Goal: Information Seeking & Learning: Find specific fact

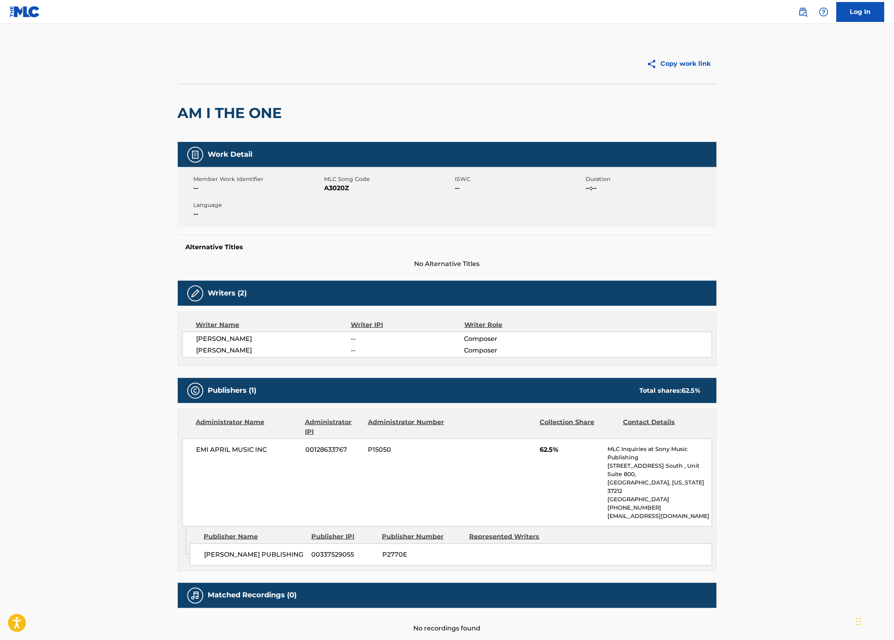
click at [751, 22] on nav "Log In" at bounding box center [447, 12] width 894 height 24
drag, startPoint x: 177, startPoint y: 111, endPoint x: 246, endPoint y: 115, distance: 68.3
click at [246, 115] on h2 "AM I THE ONE" at bounding box center [232, 113] width 108 height 18
copy h2 "AM I THE"
drag, startPoint x: 216, startPoint y: 110, endPoint x: 205, endPoint y: 110, distance: 10.4
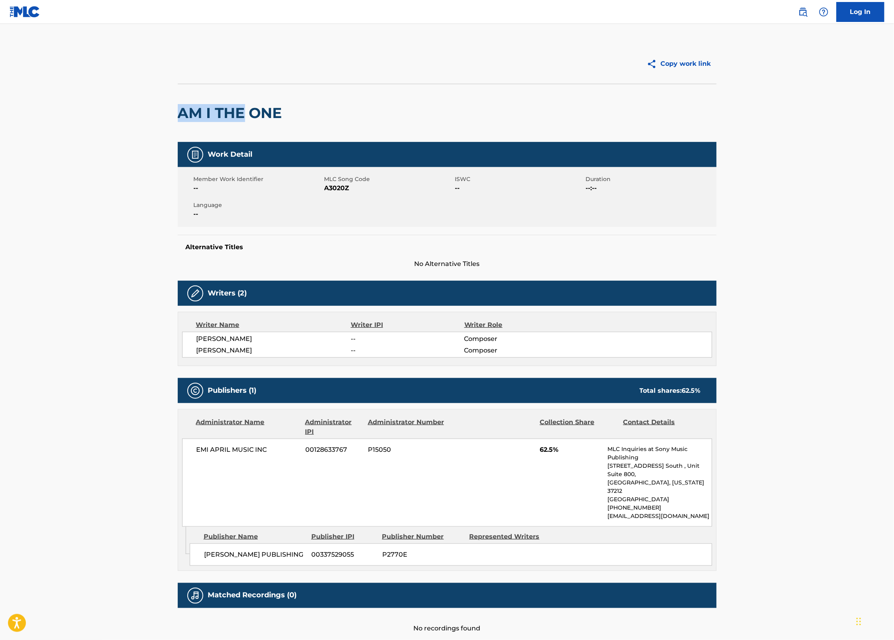
click at [216, 110] on h2 "AM I THE ONE" at bounding box center [232, 113] width 108 height 18
drag, startPoint x: 179, startPoint y: 110, endPoint x: 285, endPoint y: 112, distance: 106.0
click at [285, 112] on h2 "AM I THE ONE" at bounding box center [232, 113] width 108 height 18
copy h2 "AM I THE ONE"
click at [339, 188] on span "A3020Z" at bounding box center [388, 188] width 129 height 10
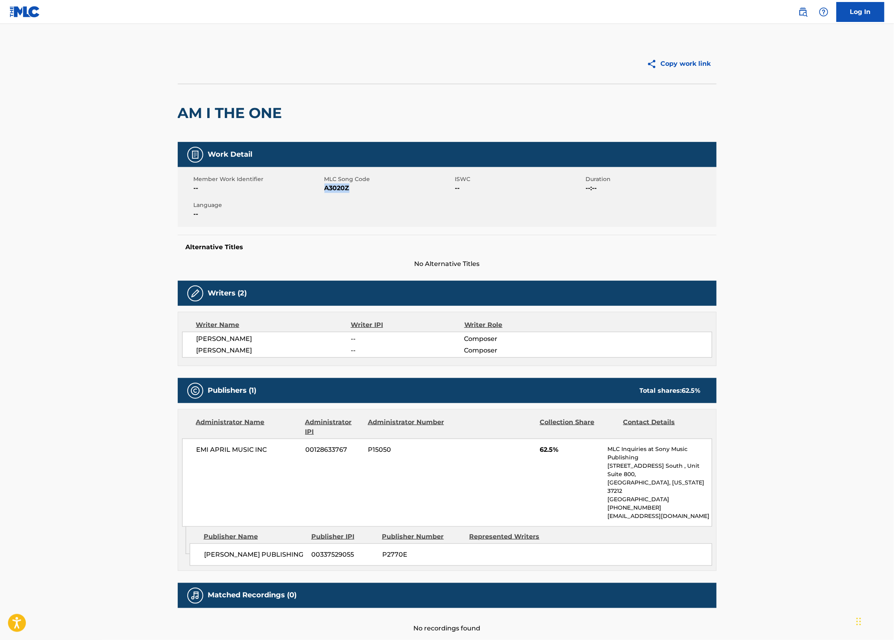
click at [339, 188] on span "A3020Z" at bounding box center [388, 188] width 129 height 10
copy span "A3020Z"
drag, startPoint x: 537, startPoint y: 453, endPoint x: 568, endPoint y: 453, distance: 31.1
click at [568, 453] on div "EMI APRIL MUSIC INC 00128633767 P15050 62.5% MLC Inquiries at Sony Music Publis…" at bounding box center [447, 483] width 530 height 88
copy span "62.5%"
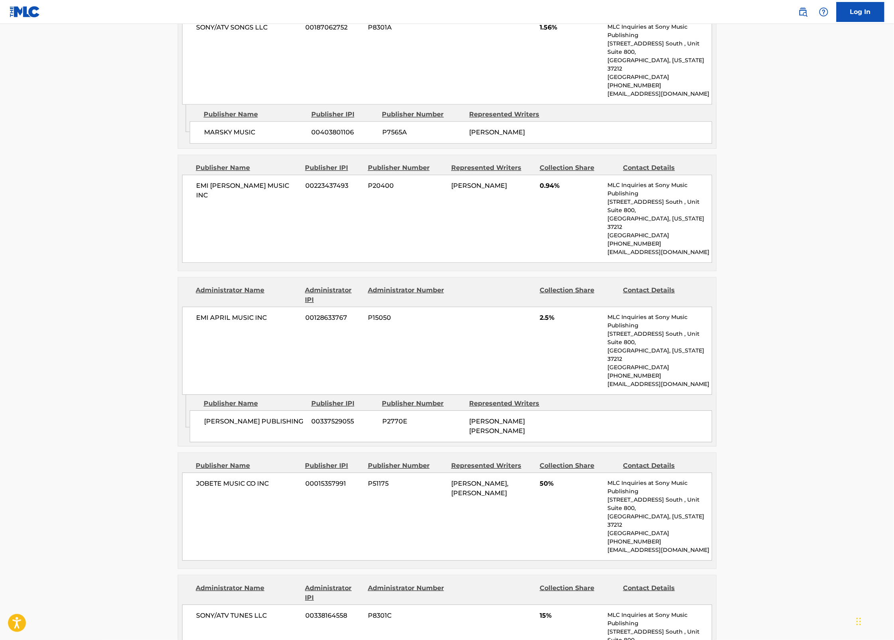
scroll to position [730, 0]
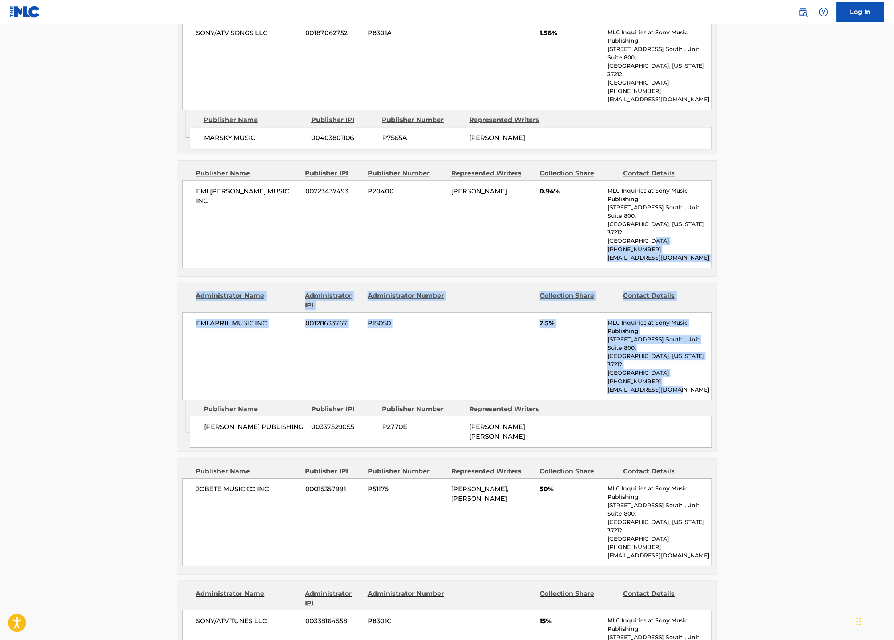
drag, startPoint x: 894, startPoint y: 336, endPoint x: 895, endPoint y: 208, distance: 128.0
drag, startPoint x: 895, startPoint y: 208, endPoint x: 883, endPoint y: 232, distance: 26.6
click at [883, 232] on main "Copy work link AMERICAN DREAMIN' (SAMPLES "SOON I'LL BE LOVING YOU AGAIN" BY M.…" at bounding box center [447, 483] width 894 height 2379
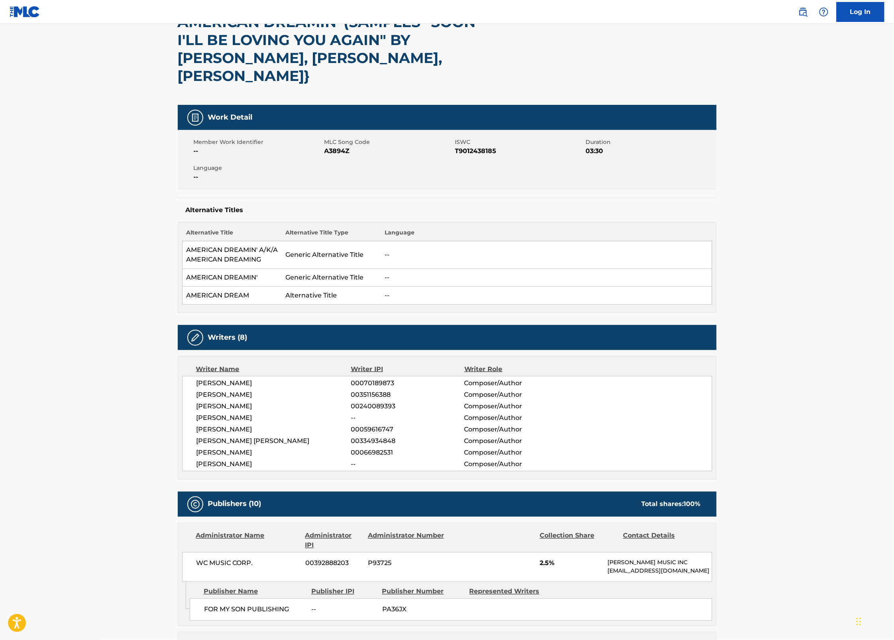
scroll to position [0, 0]
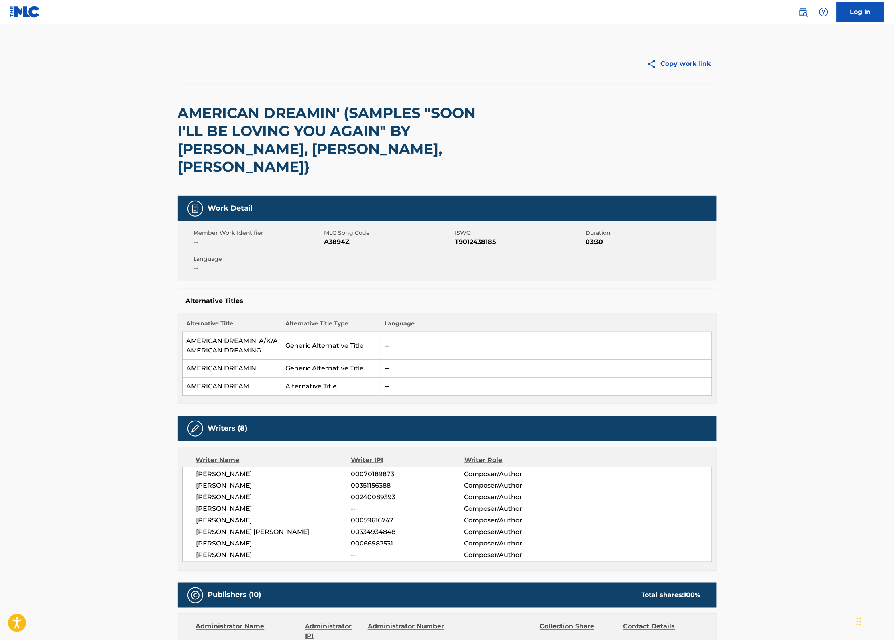
click at [337, 237] on span "A3894Z" at bounding box center [388, 242] width 129 height 10
copy span "A3894Z"
drag, startPoint x: 265, startPoint y: 335, endPoint x: 258, endPoint y: 334, distance: 7.4
click at [258, 334] on td "AMERICAN DREAMIN' A/K/A AMERICAN DREAMING" at bounding box center [231, 346] width 99 height 28
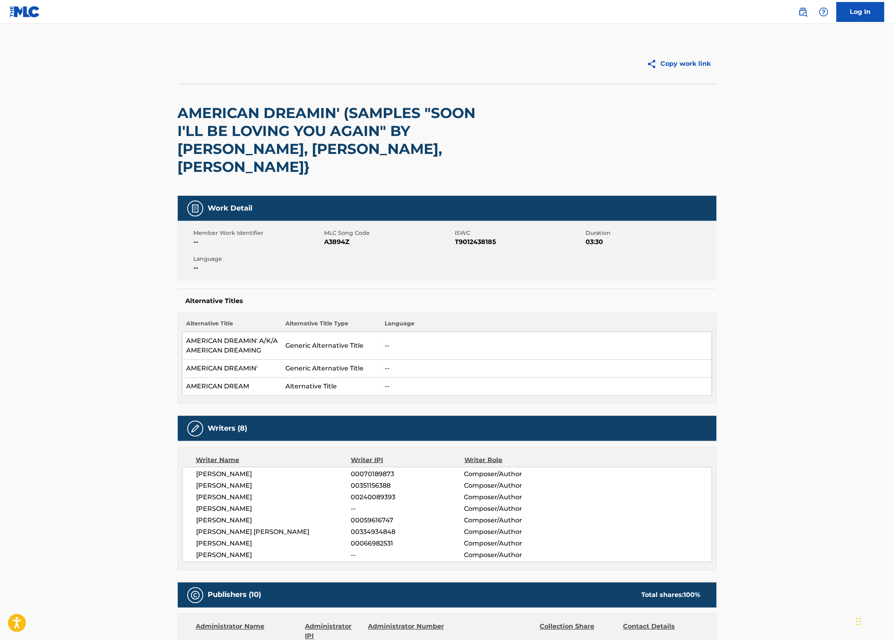
drag, startPoint x: 258, startPoint y: 334, endPoint x: 212, endPoint y: 331, distance: 45.5
click at [222, 332] on td "AMERICAN DREAMIN' A/K/A AMERICAN DREAMING" at bounding box center [231, 346] width 99 height 28
drag, startPoint x: 188, startPoint y: 321, endPoint x: 259, endPoint y: 338, distance: 73.3
click at [259, 338] on td "AMERICAN DREAMIN' A/K/A AMERICAN DREAMING" at bounding box center [231, 346] width 99 height 28
copy td "AMERICAN DREAMIN' A/K/A AMERICAN DREAMING"
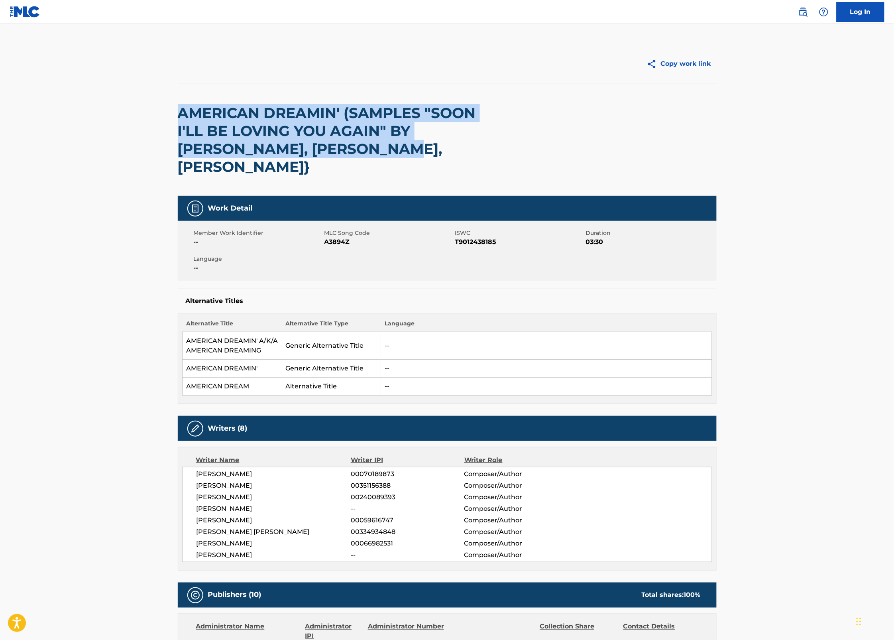
drag, startPoint x: 315, startPoint y: 153, endPoint x: 175, endPoint y: 112, distance: 145.7
copy h2 "AMERICAN DREAMIN' (SAMPLES "SOON I'LL BE LOVING YOU AGAIN" BY [PERSON_NAME], [P…"
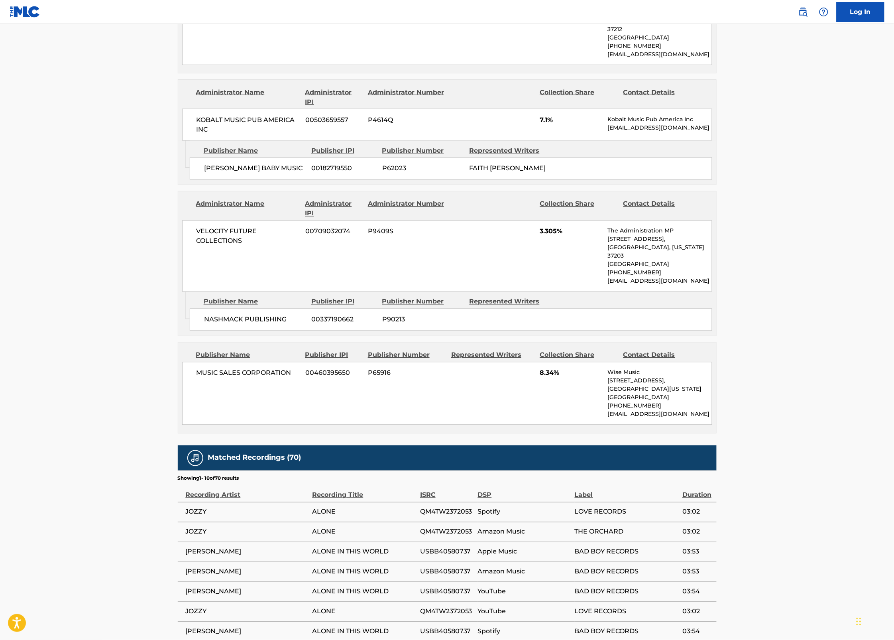
drag, startPoint x: 892, startPoint y: 476, endPoint x: 906, endPoint y: 350, distance: 127.5
drag, startPoint x: 906, startPoint y: 350, endPoint x: 865, endPoint y: 397, distance: 62.2
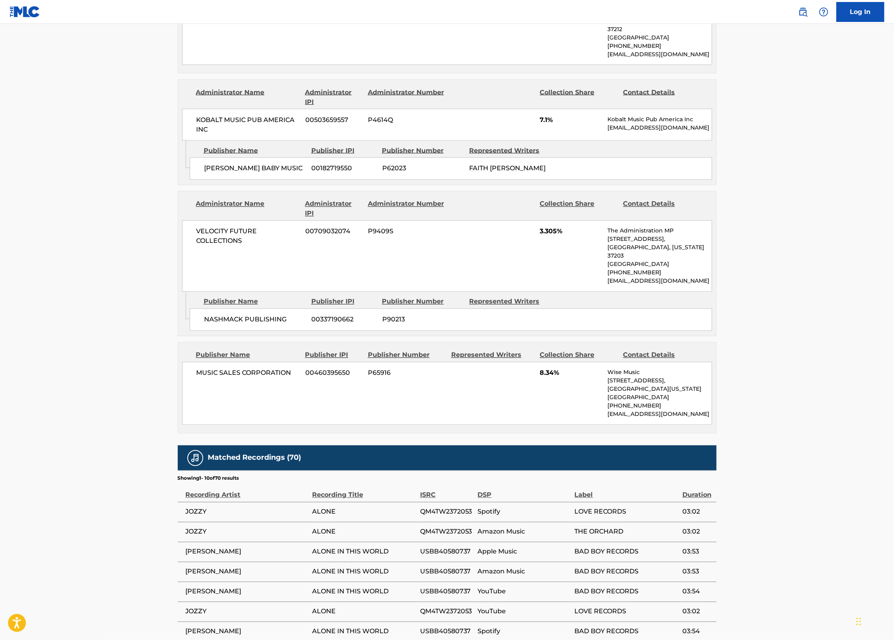
click at [331, 507] on span "ALONE" at bounding box center [365, 512] width 104 height 10
copy span "ALONE"
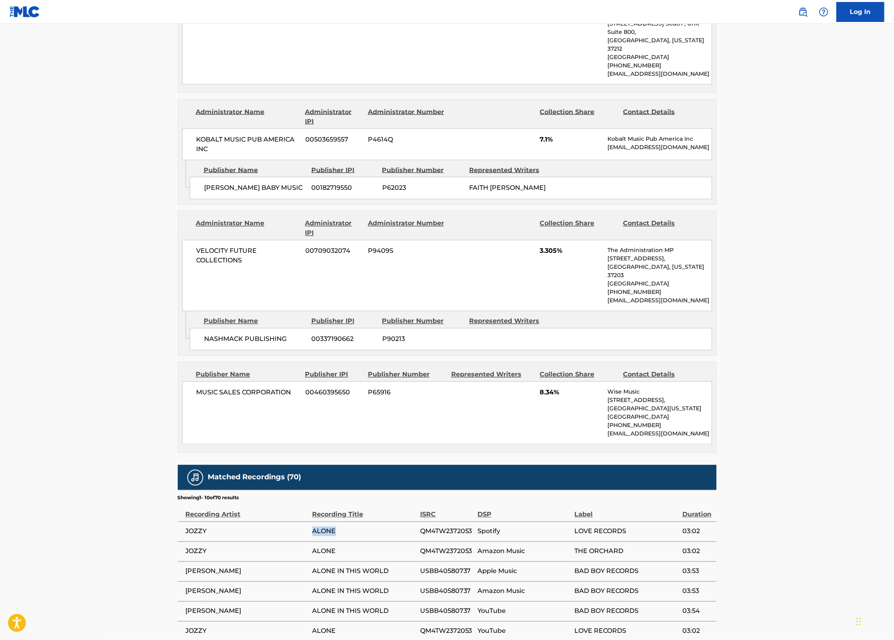
scroll to position [1611, 0]
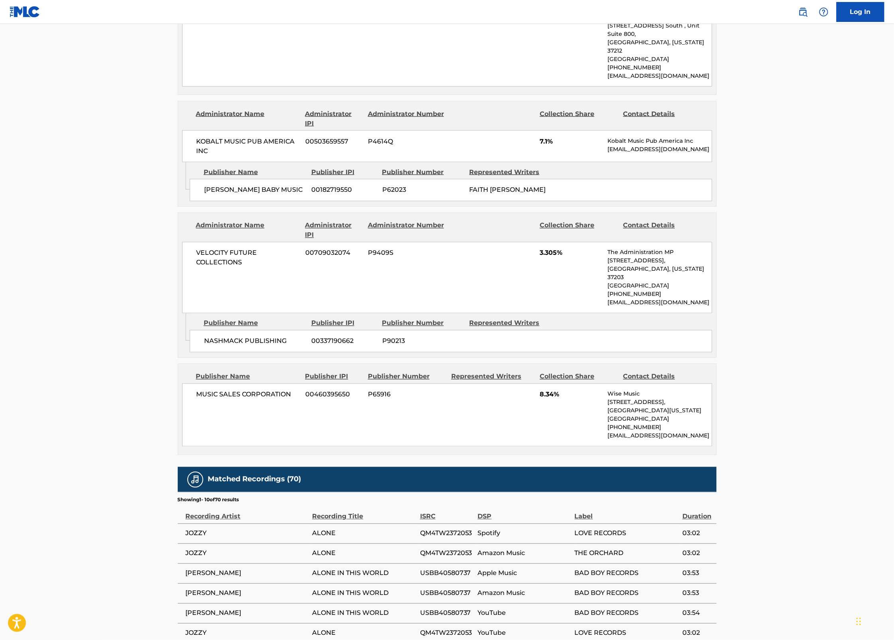
drag, startPoint x: 433, startPoint y: 423, endPoint x: 435, endPoint y: 427, distance: 5.3
click at [433, 529] on span "QM4TW2372053" at bounding box center [447, 534] width 54 height 10
click at [439, 523] on td "QM4TW2372053" at bounding box center [449, 533] width 58 height 20
click at [440, 529] on span "QM4TW2372053" at bounding box center [447, 534] width 54 height 10
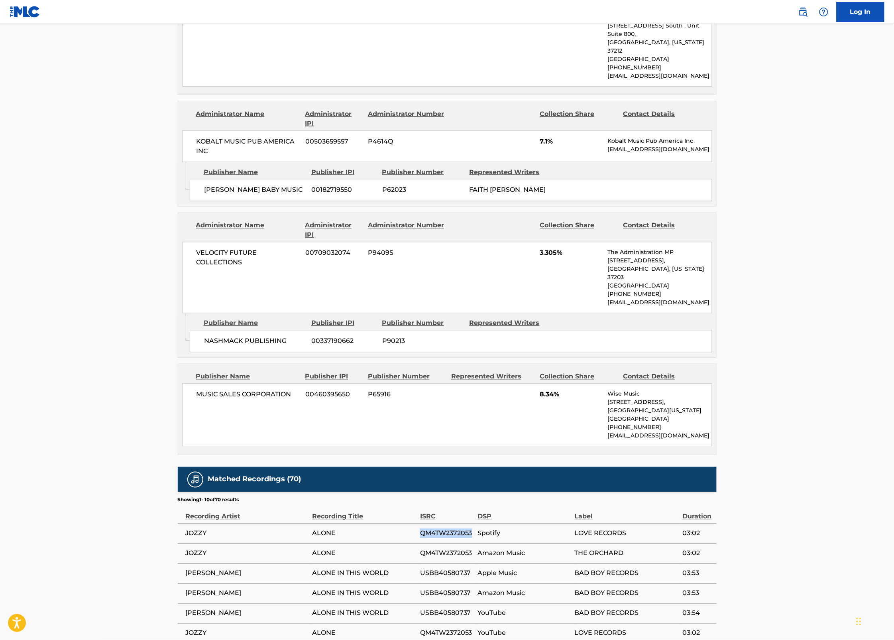
copy span "QM4TW2372053"
drag, startPoint x: 894, startPoint y: 457, endPoint x: 858, endPoint y: 311, distance: 150.2
drag, startPoint x: 858, startPoint y: 311, endPoint x: 832, endPoint y: 380, distance: 73.4
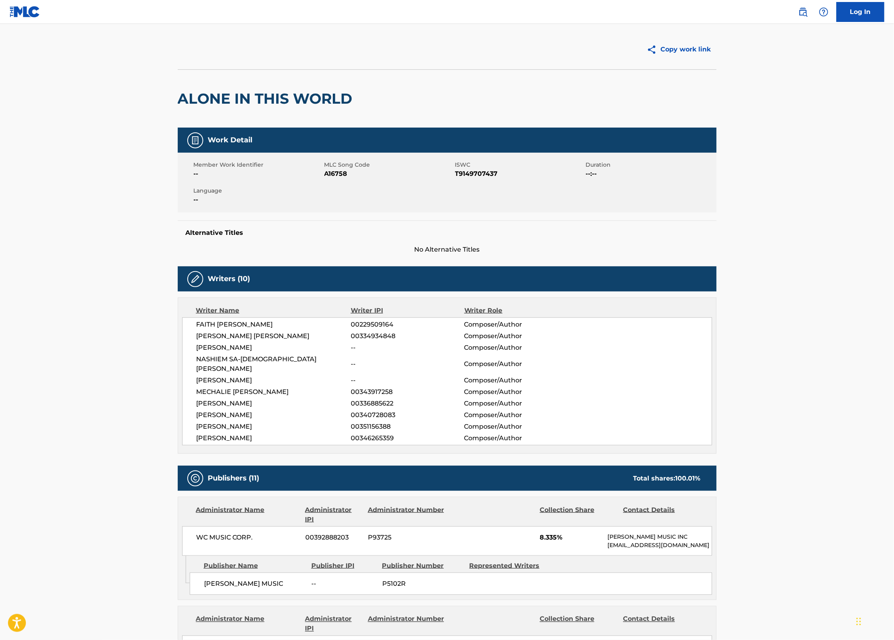
scroll to position [0, 0]
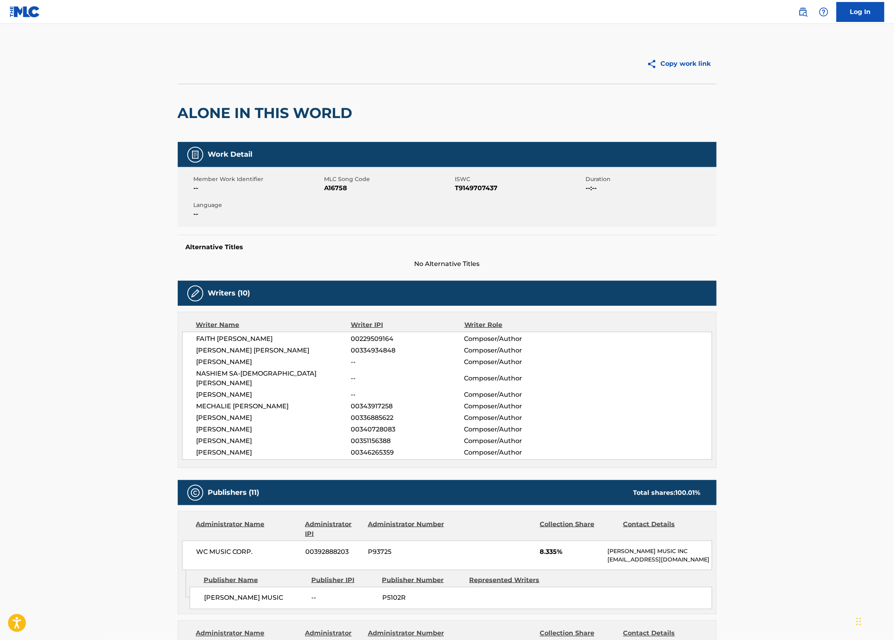
click at [479, 188] on span "T9149707437" at bounding box center [519, 188] width 129 height 10
copy span "T9149707437"
click at [327, 188] on span "A16758" at bounding box center [388, 188] width 129 height 10
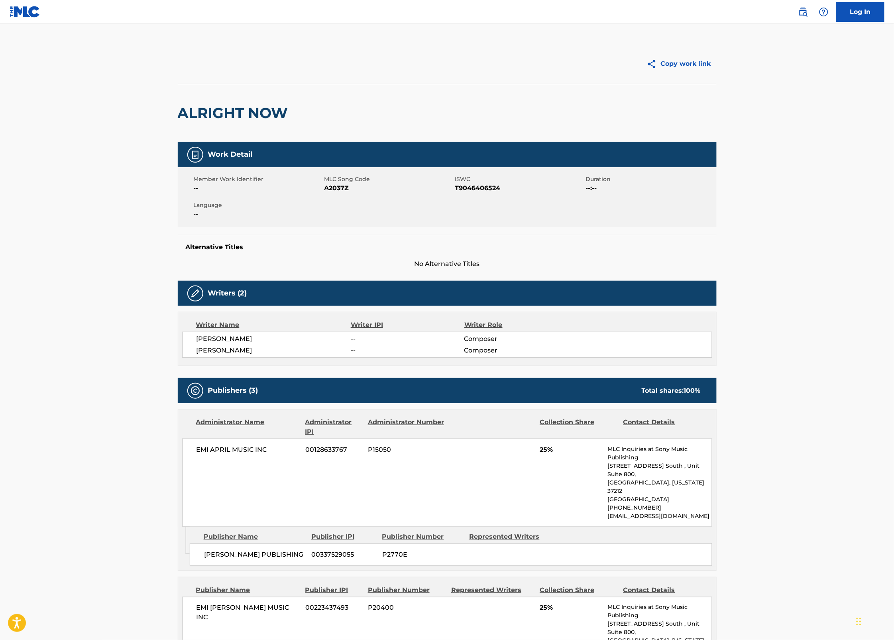
click at [337, 188] on span "A2037Z" at bounding box center [388, 188] width 129 height 10
copy span "A2037Z"
click at [472, 187] on span "T9046406524" at bounding box center [519, 188] width 129 height 10
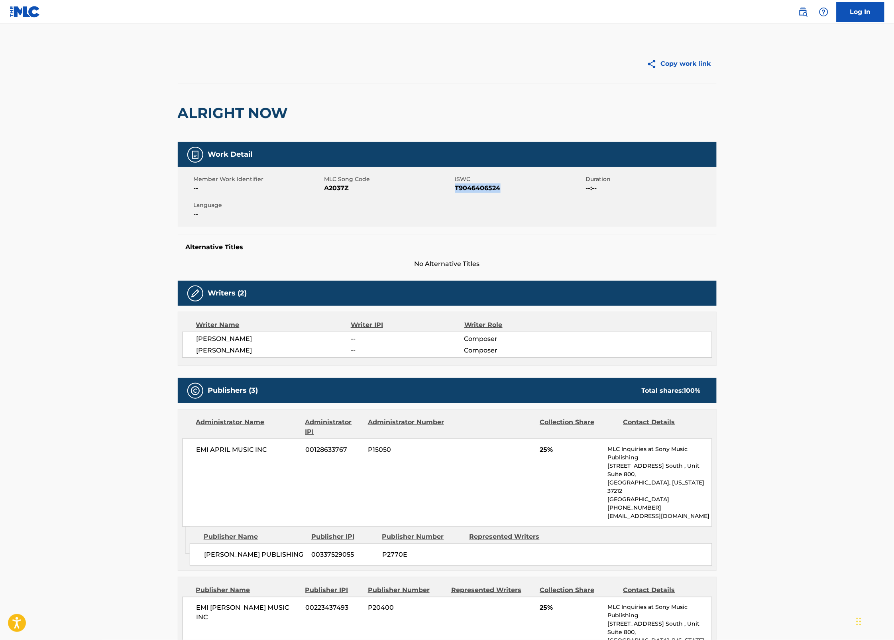
copy span "T9046406524"
drag, startPoint x: 177, startPoint y: 112, endPoint x: 313, endPoint y: 118, distance: 135.7
click at [313, 118] on div "ALRIGHT NOW" at bounding box center [447, 113] width 539 height 58
copy h2 "ALRIGHT NOW"
click at [792, 266] on main "Copy work link ALRIGHT NOW Work Detail Member Work Identifier -- MLC Song Code …" at bounding box center [447, 467] width 894 height 887
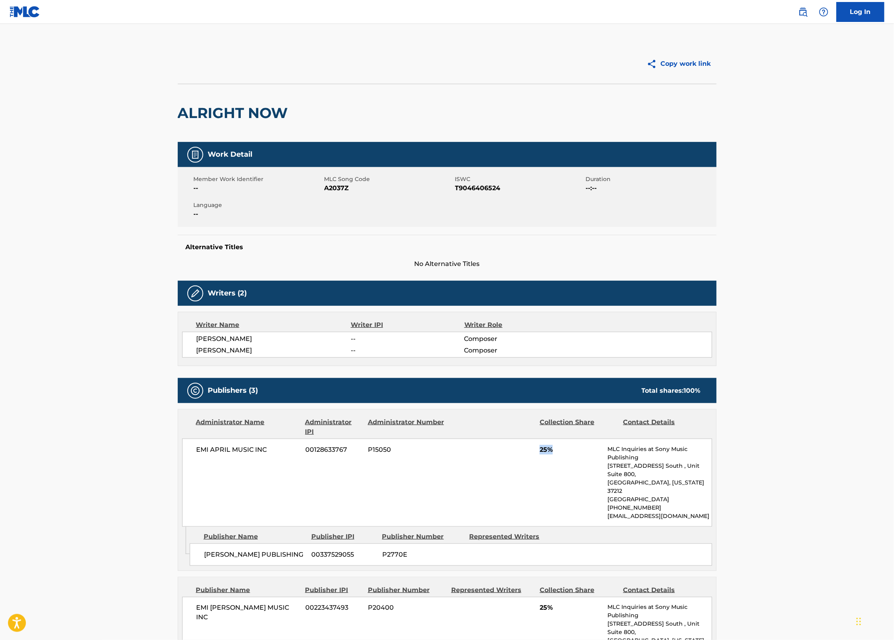
drag, startPoint x: 541, startPoint y: 451, endPoint x: 565, endPoint y: 451, distance: 23.9
click at [565, 451] on span "25%" at bounding box center [571, 450] width 62 height 10
copy span "25%"
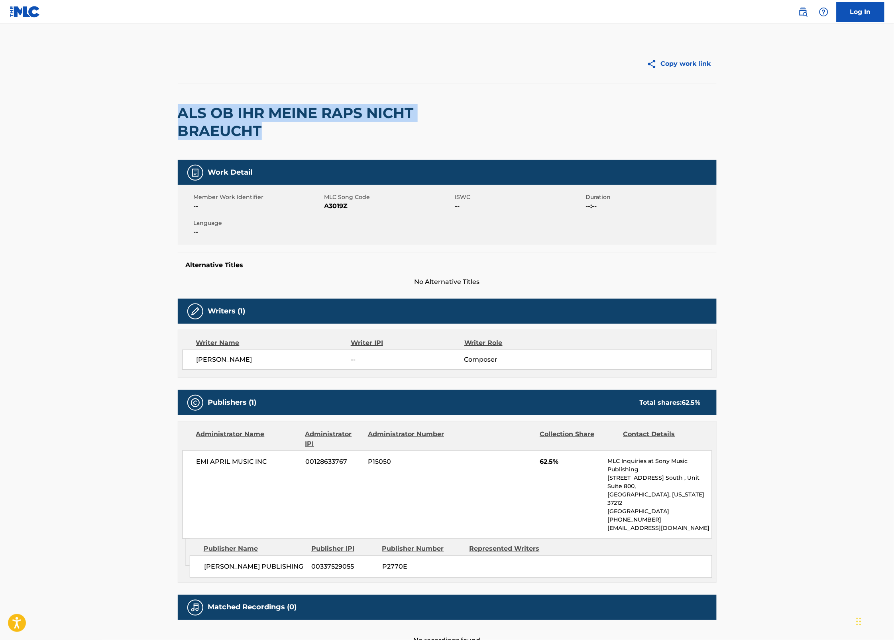
drag, startPoint x: 256, startPoint y: 138, endPoint x: 178, endPoint y: 112, distance: 82.2
click at [178, 112] on h2 "ALS OB IHR MEINE RAPS NICHT BRAEUCHT" at bounding box center [339, 122] width 323 height 36
copy h2 "ALS OB IHR MEINE RAPS NICHT BRAEUCHT"
click at [340, 208] on span "A3019Z" at bounding box center [388, 206] width 129 height 10
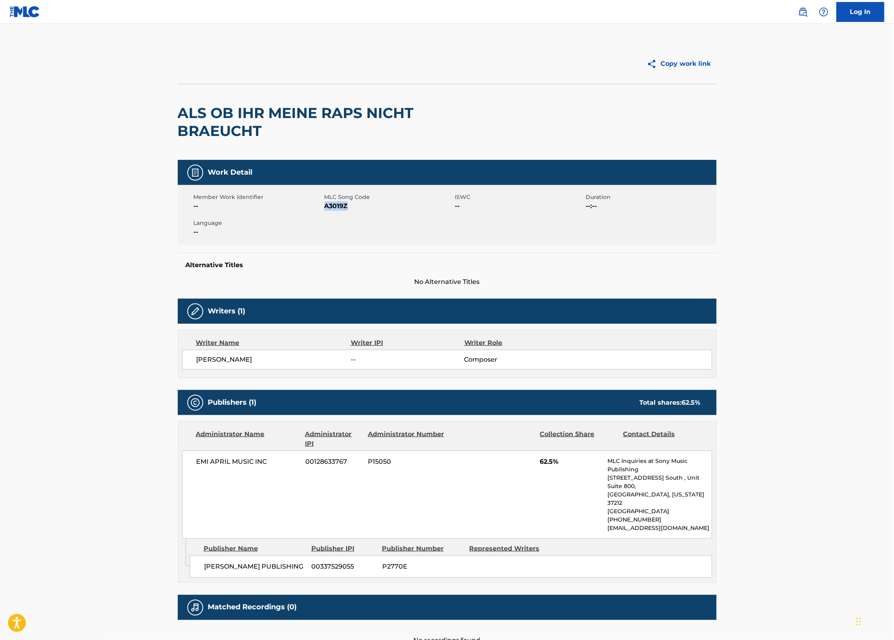
click at [340, 208] on span "A3019Z" at bounding box center [388, 206] width 129 height 10
copy span "A3019Z"
drag, startPoint x: 739, startPoint y: 212, endPoint x: 761, endPoint y: 210, distance: 22.9
click at [739, 212] on main "Copy work link ALS OB IHR MEINE RAPS NICHT BRAEUCHT Work Detail Member Work Ide…" at bounding box center [447, 340] width 894 height 633
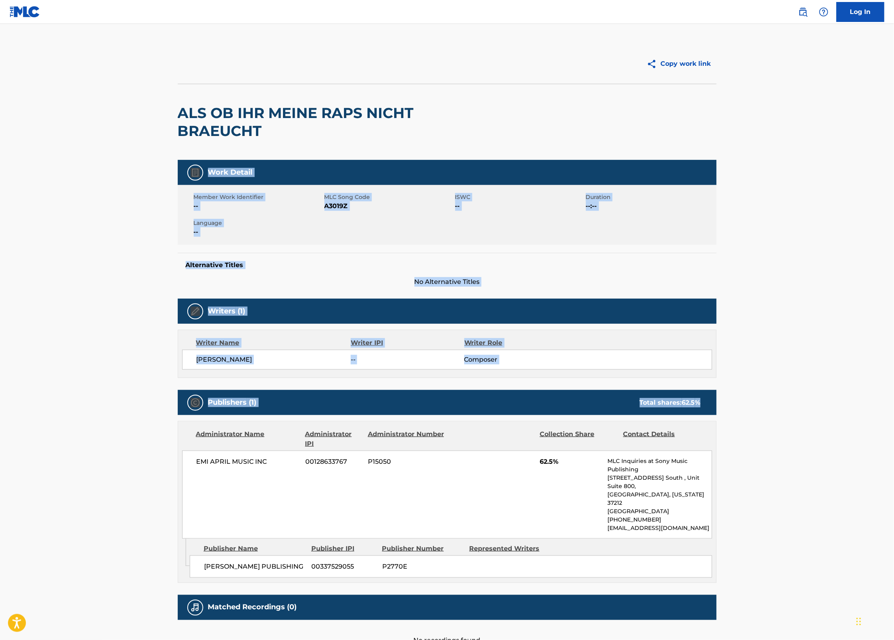
drag, startPoint x: 894, startPoint y: 148, endPoint x: 891, endPoint y: 407, distance: 258.7
click at [891, 409] on main "Copy work link ALS OB IHR MEINE RAPS NICHT BRAEUCHT Work Detail Member Work Ide…" at bounding box center [447, 340] width 894 height 633
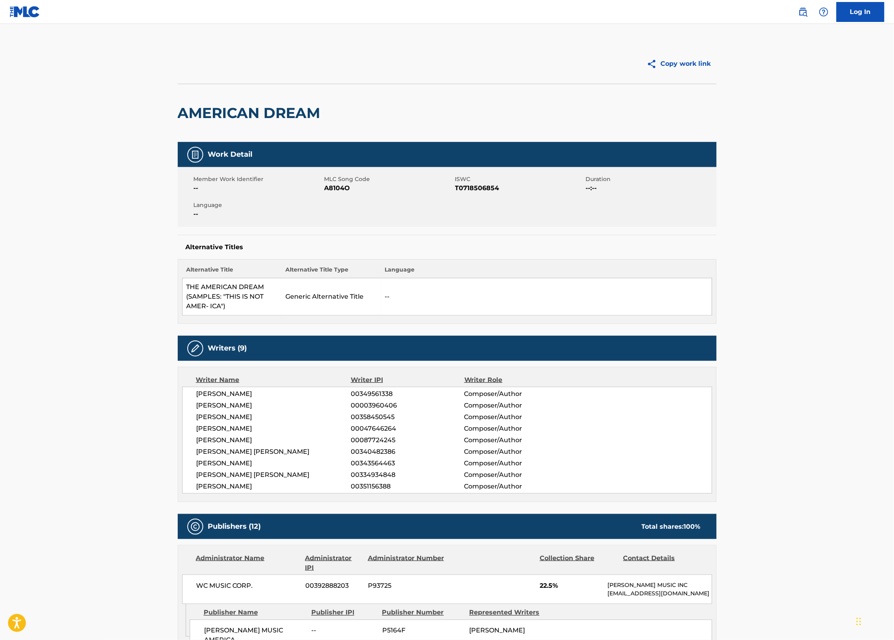
drag, startPoint x: 226, startPoint y: 308, endPoint x: 188, endPoint y: 284, distance: 44.9
click at [188, 284] on td "THE AMERICAN DREAM (SAMPLES: "THIS IS NOT AMER- ICA")" at bounding box center [231, 296] width 99 height 37
copy td "THE AMERICAN DREAM (SAMPLES: "THIS IS NOT AMER- ICA")"
click at [341, 186] on span "A8104O" at bounding box center [388, 188] width 129 height 10
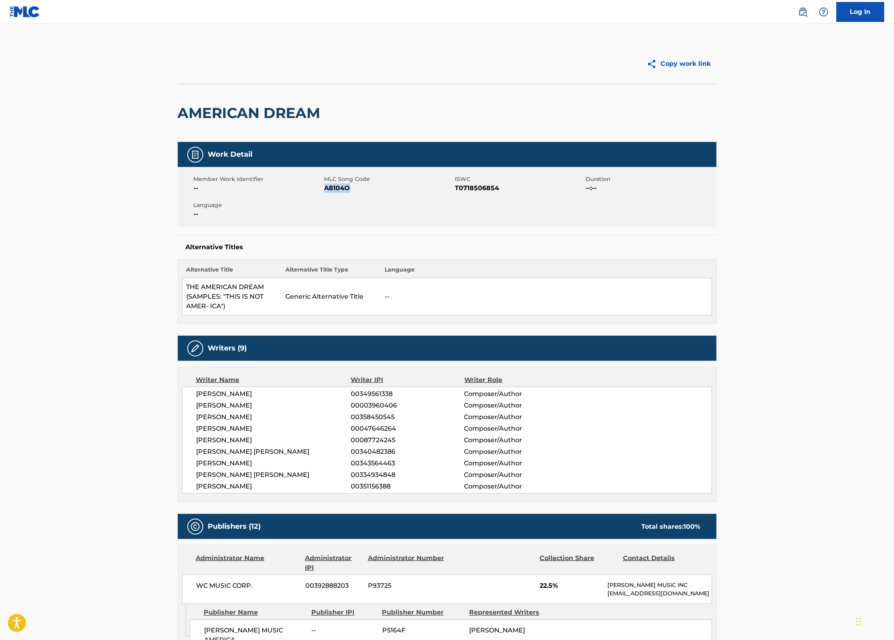
click at [341, 186] on span "A8104O" at bounding box center [388, 188] width 129 height 10
copy span "A8104O"
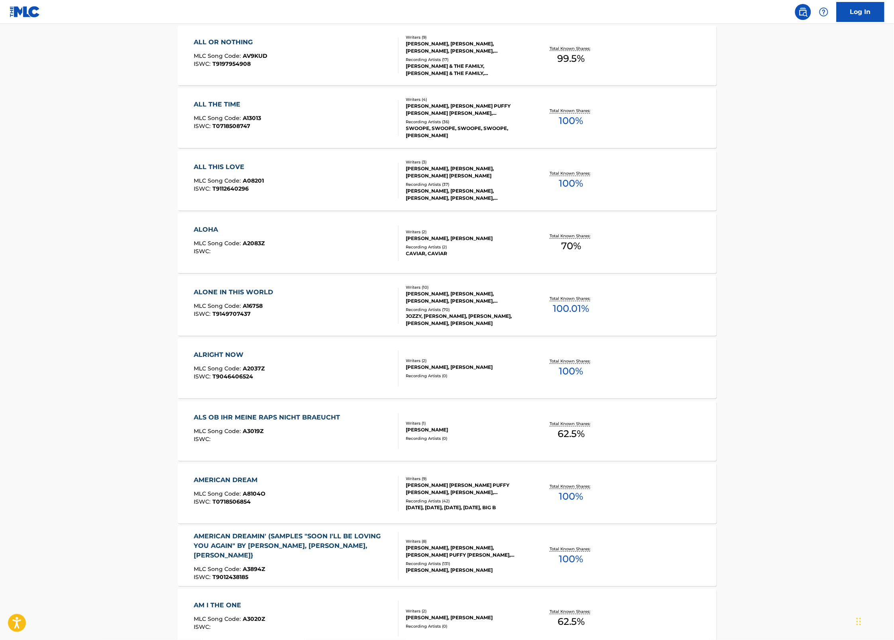
scroll to position [4081, 0]
